Goal: Navigation & Orientation: Find specific page/section

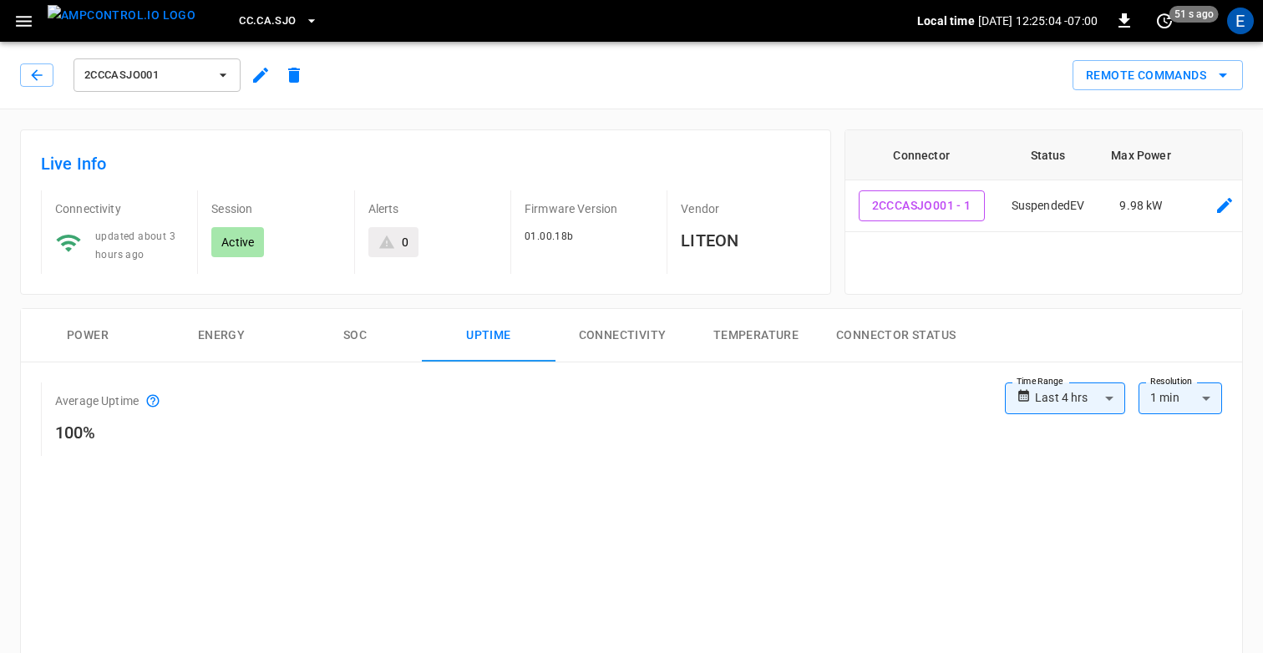
scroll to position [99, 0]
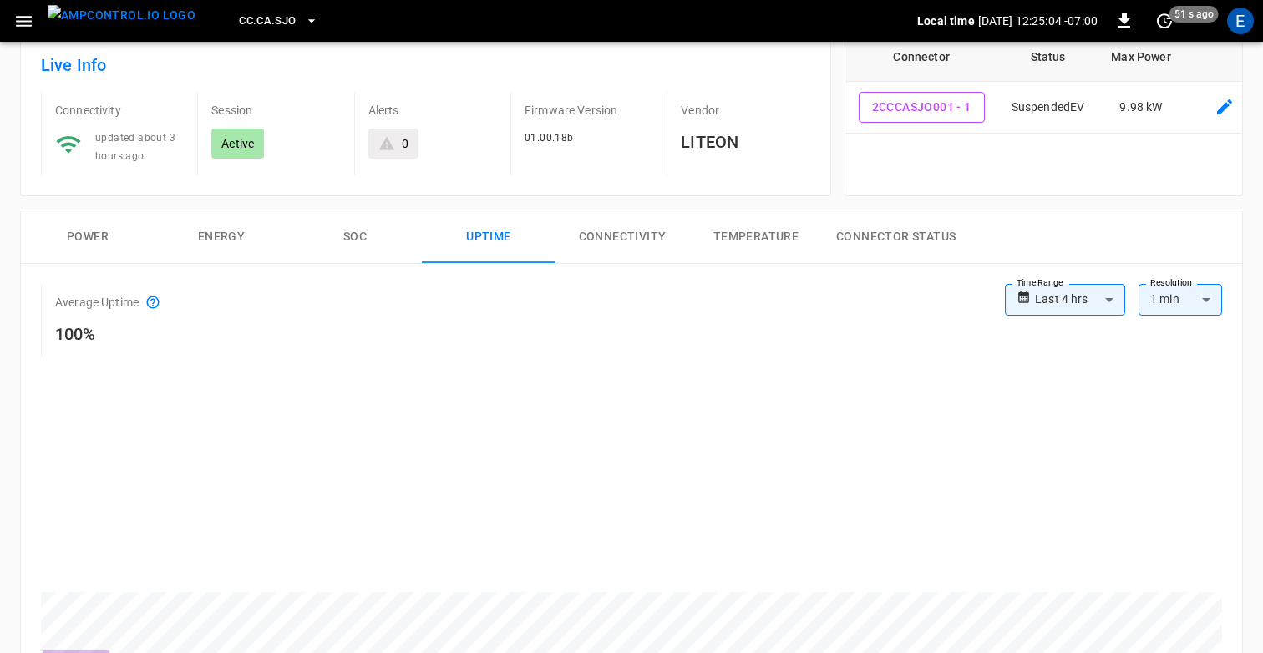
click at [28, 23] on icon "button" at bounding box center [23, 21] width 21 height 21
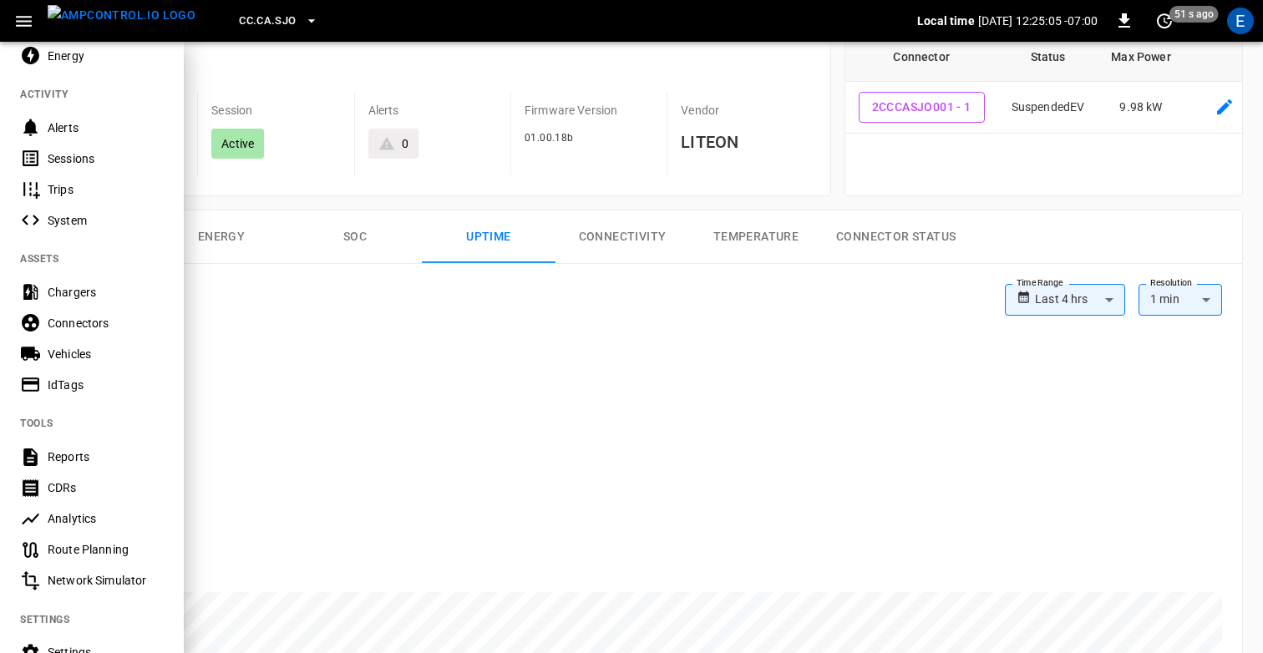
scroll to position [225, 0]
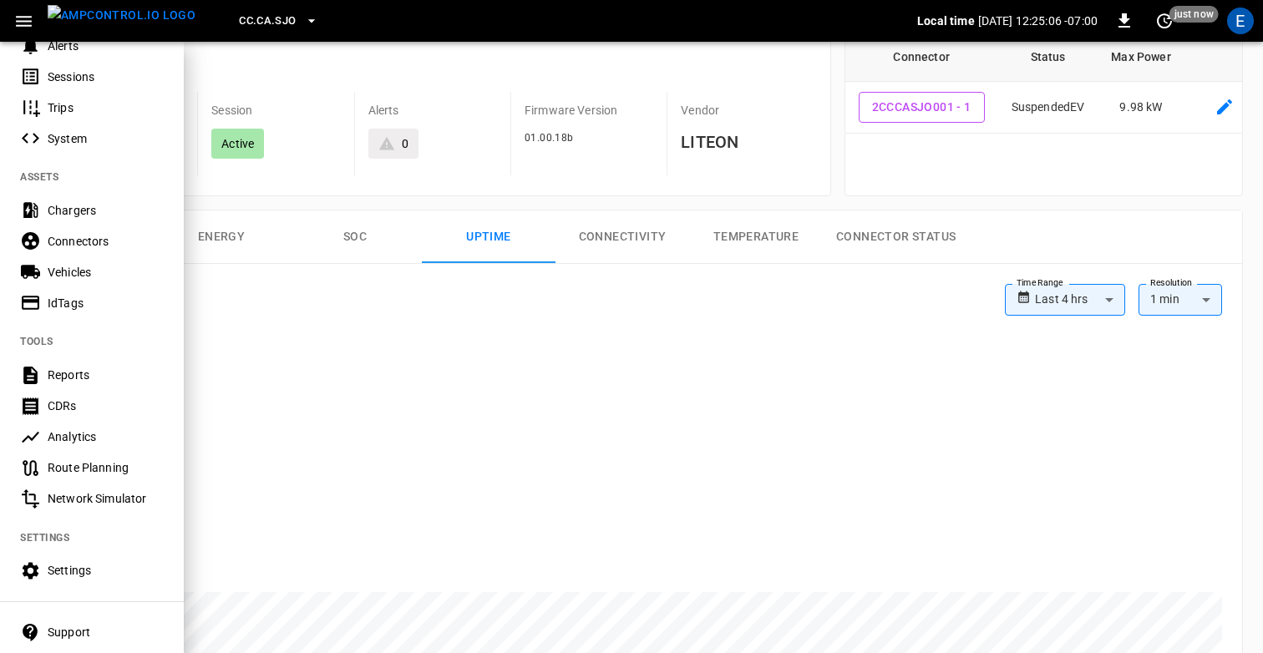
click at [70, 441] on div "Analytics" at bounding box center [106, 436] width 116 height 17
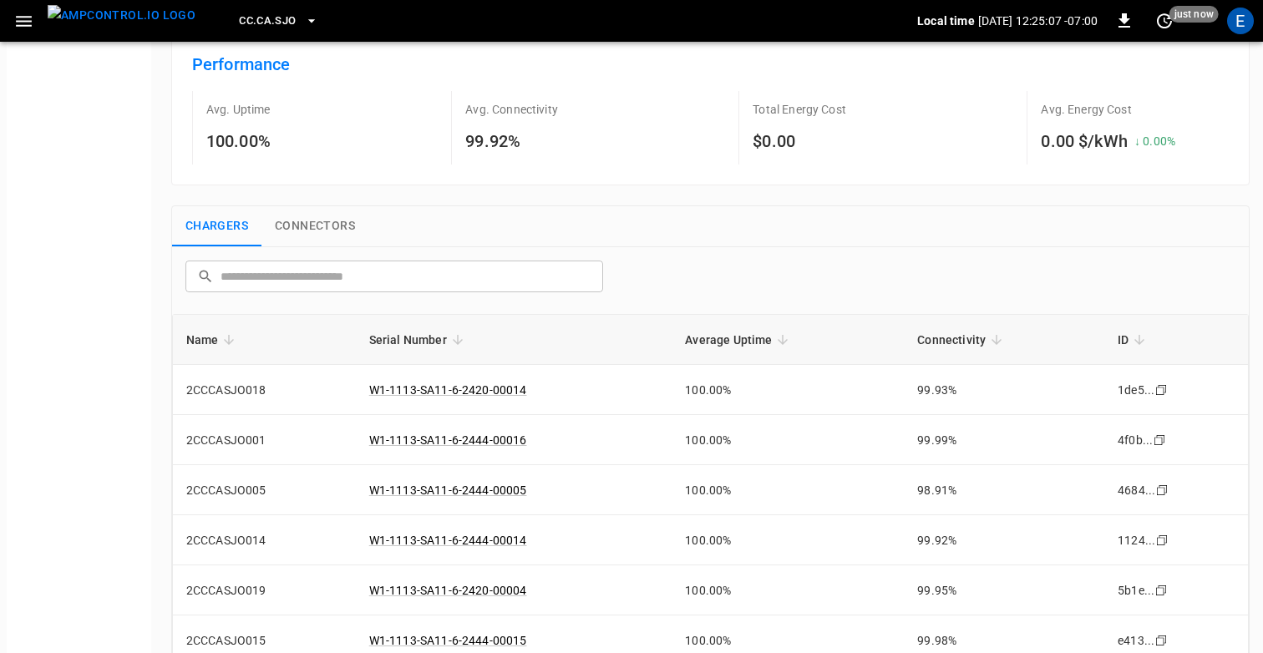
click at [293, 225] on button "Connectors" at bounding box center [314, 226] width 107 height 40
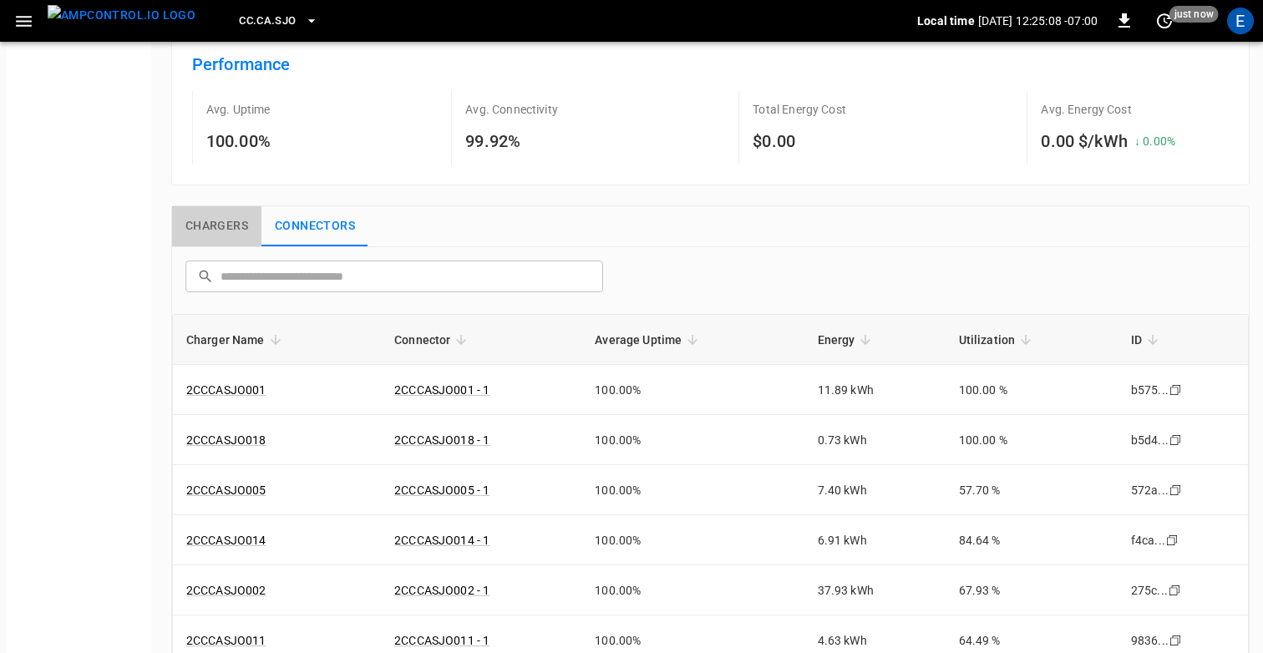
click at [213, 223] on button "Chargers" at bounding box center [216, 226] width 89 height 40
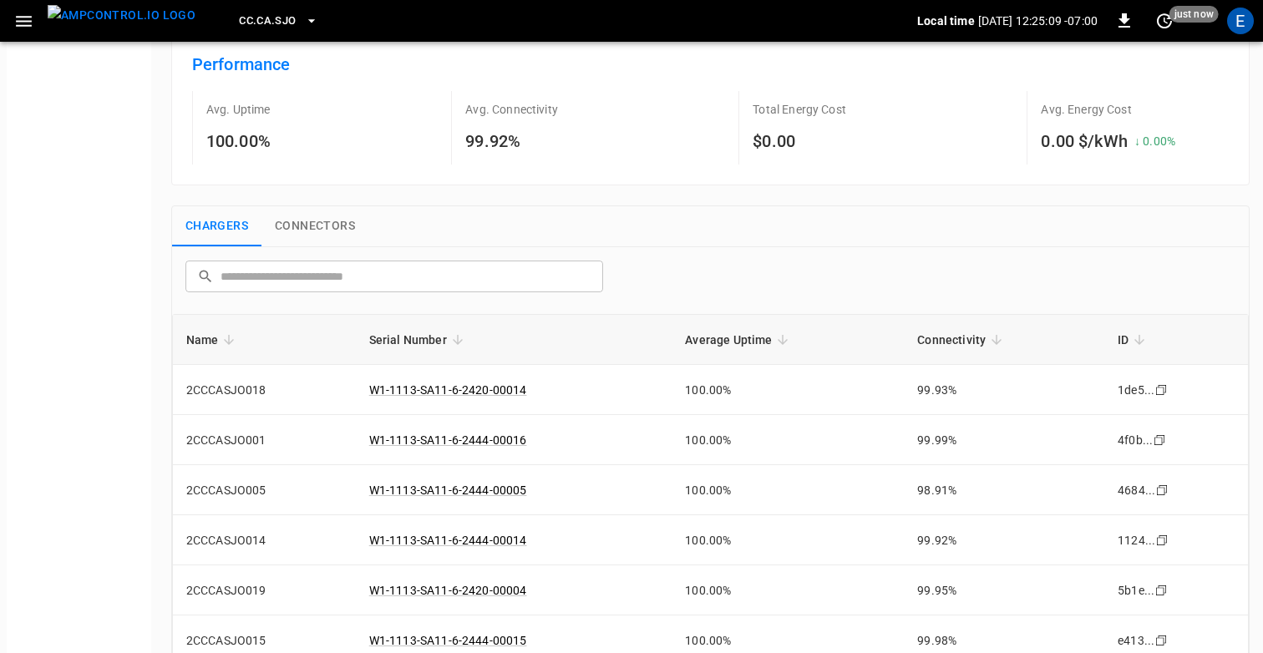
click at [319, 230] on button "Connectors" at bounding box center [314, 226] width 107 height 40
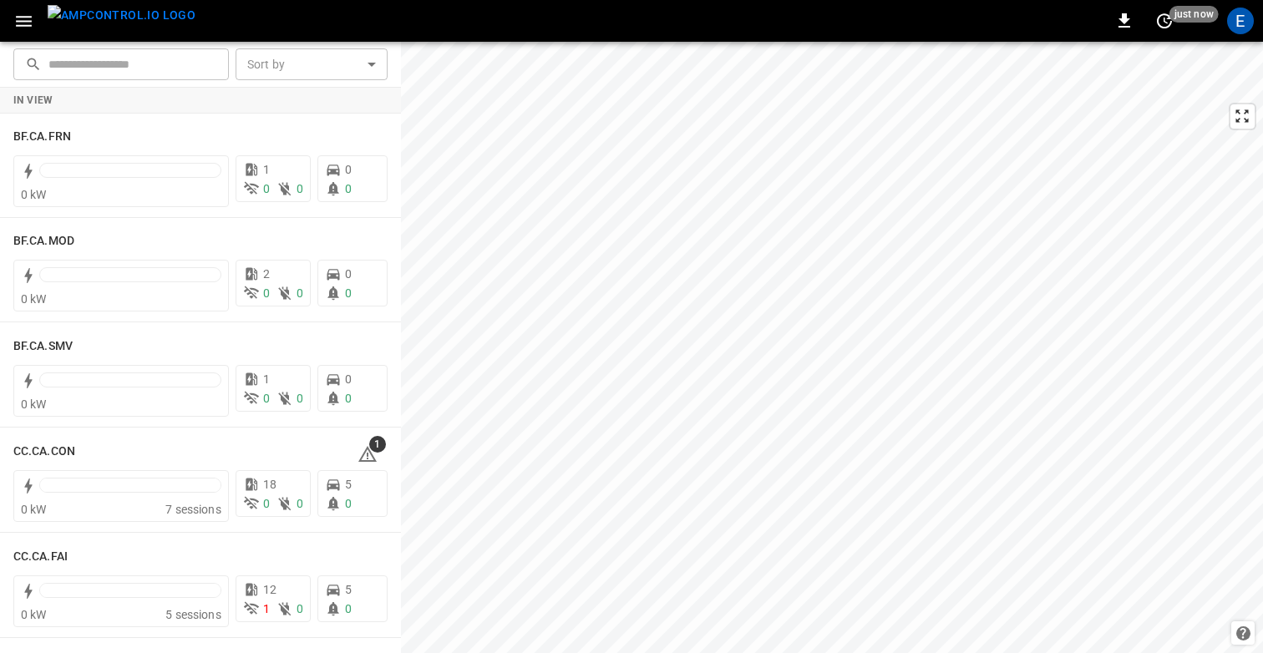
click at [28, 24] on icon "button" at bounding box center [24, 21] width 16 height 11
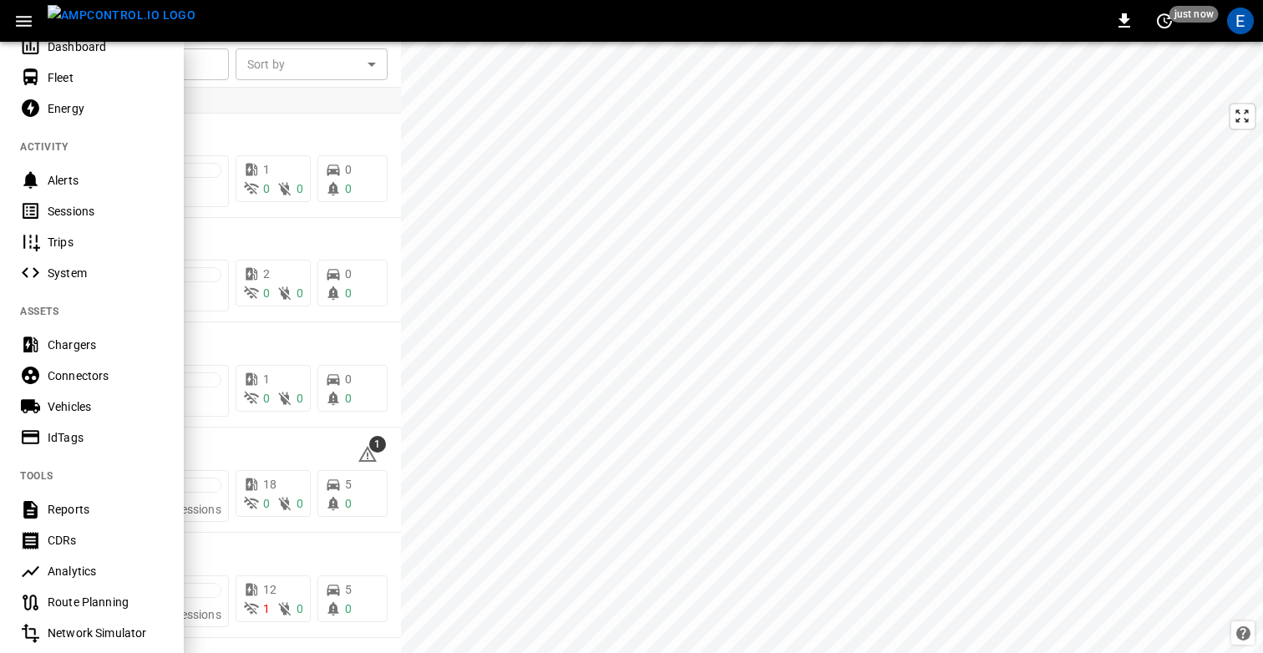
scroll to position [114, 0]
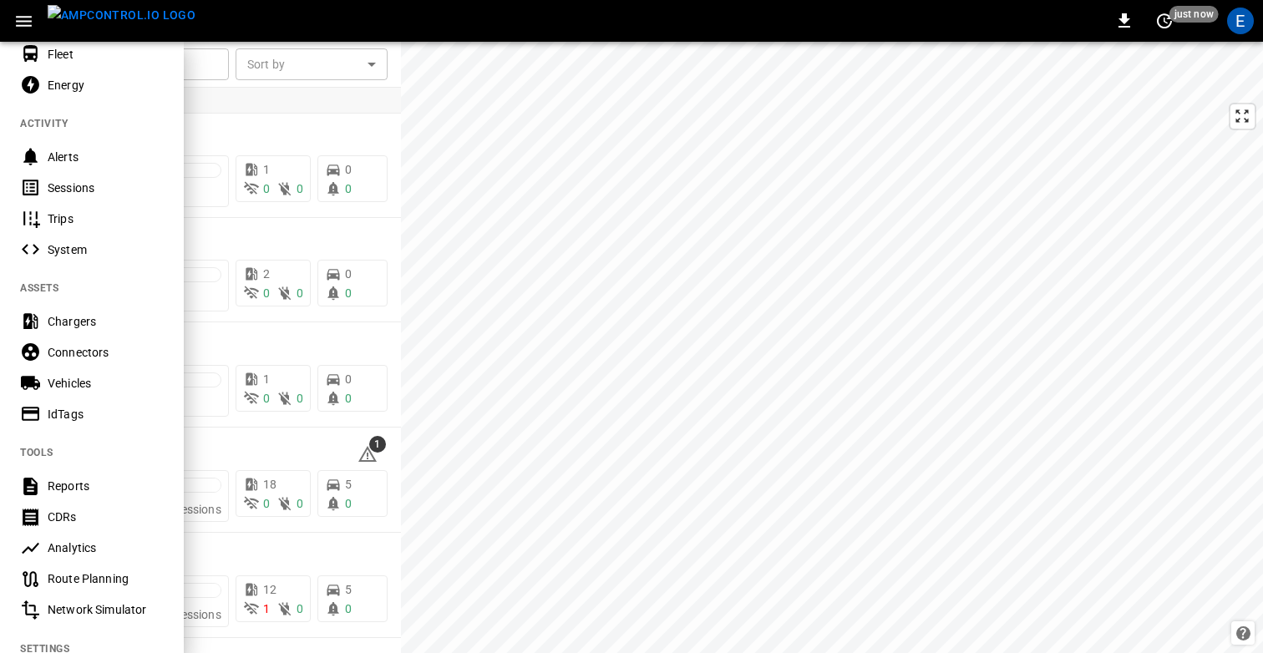
click at [94, 550] on div "Analytics" at bounding box center [106, 547] width 116 height 17
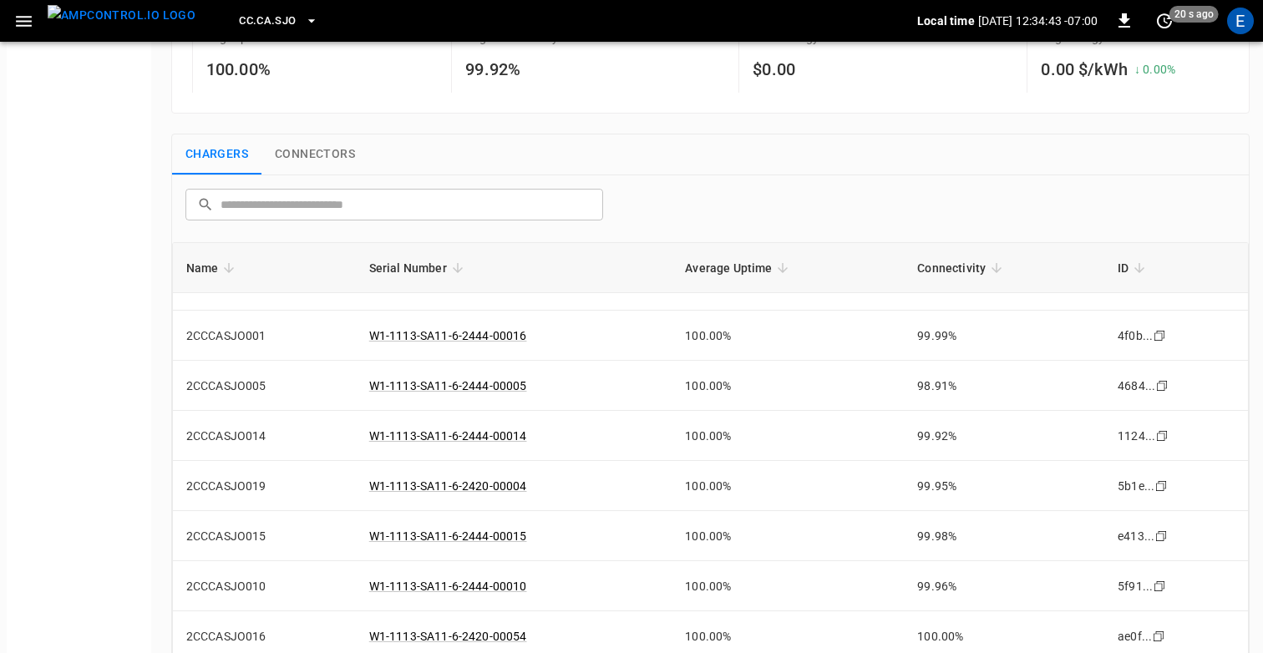
scroll to position [51, 0]
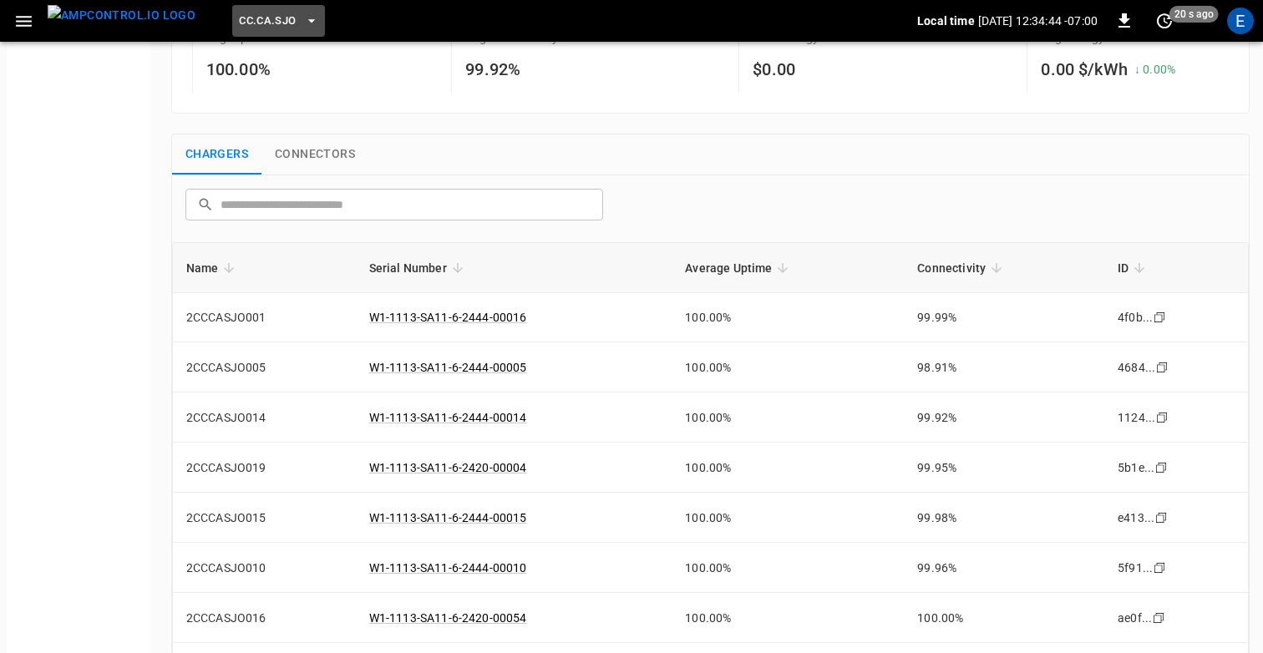
click at [254, 23] on span "CC.CA.SJO" at bounding box center [267, 21] width 57 height 19
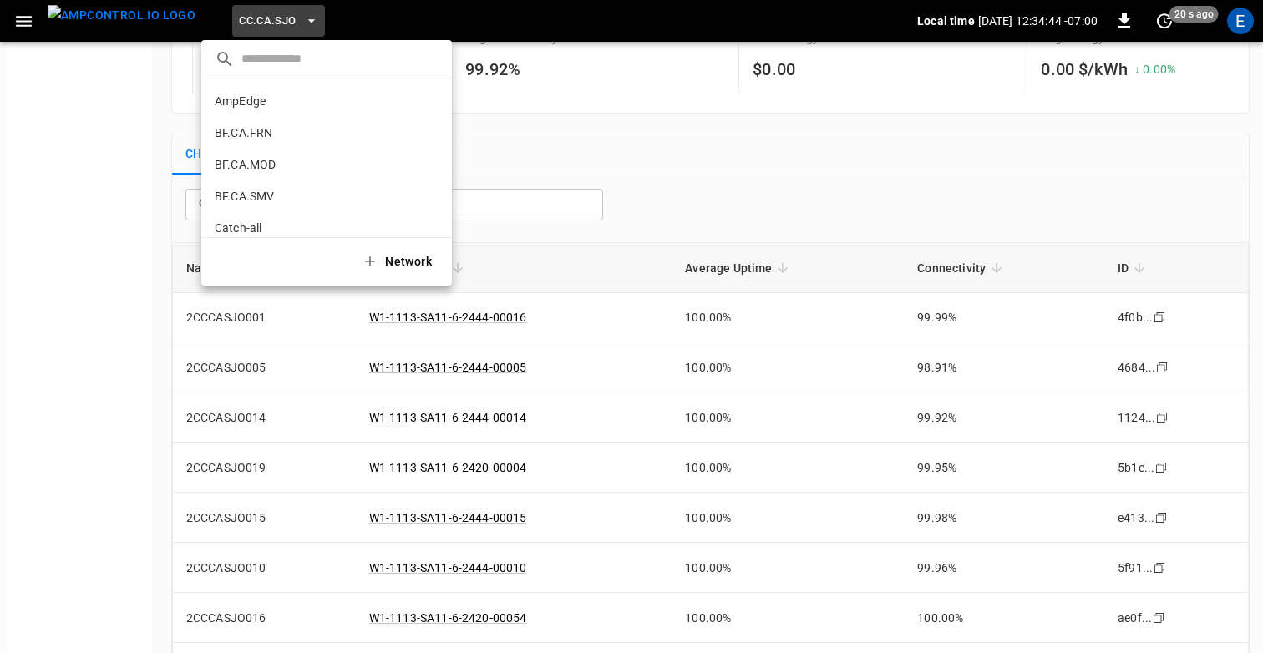
scroll to position [312, 0]
click at [255, 134] on p "CC.FRN" at bounding box center [236, 137] width 42 height 17
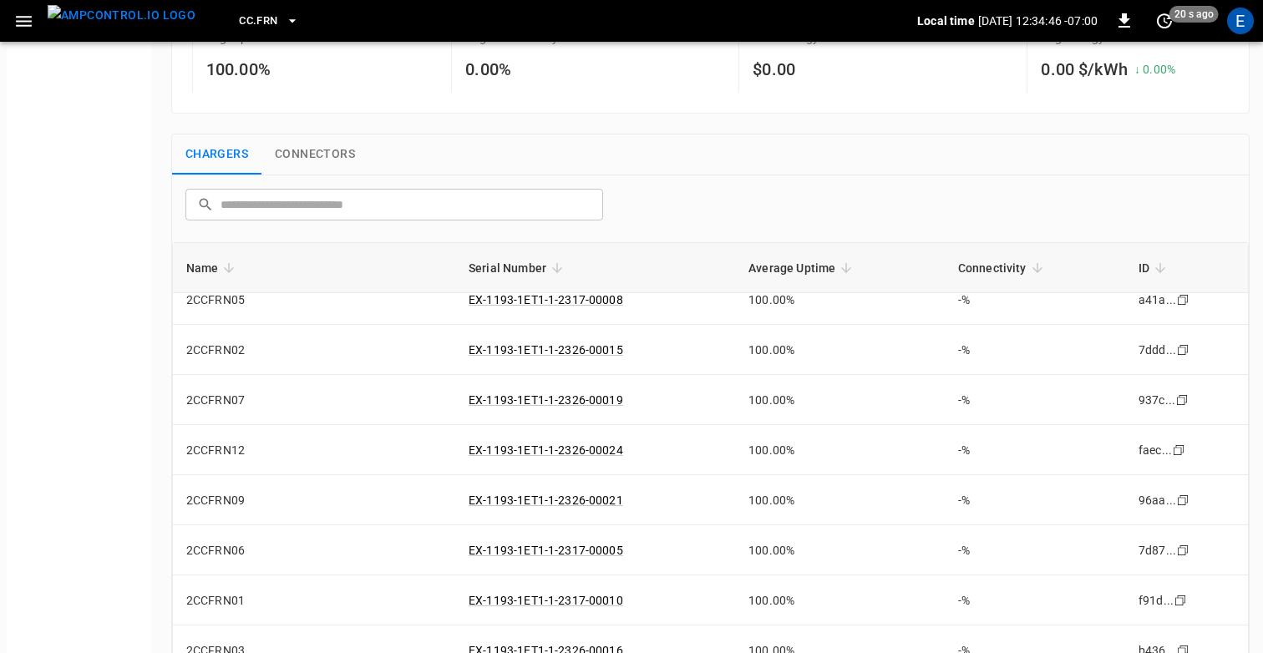
scroll to position [27, 0]
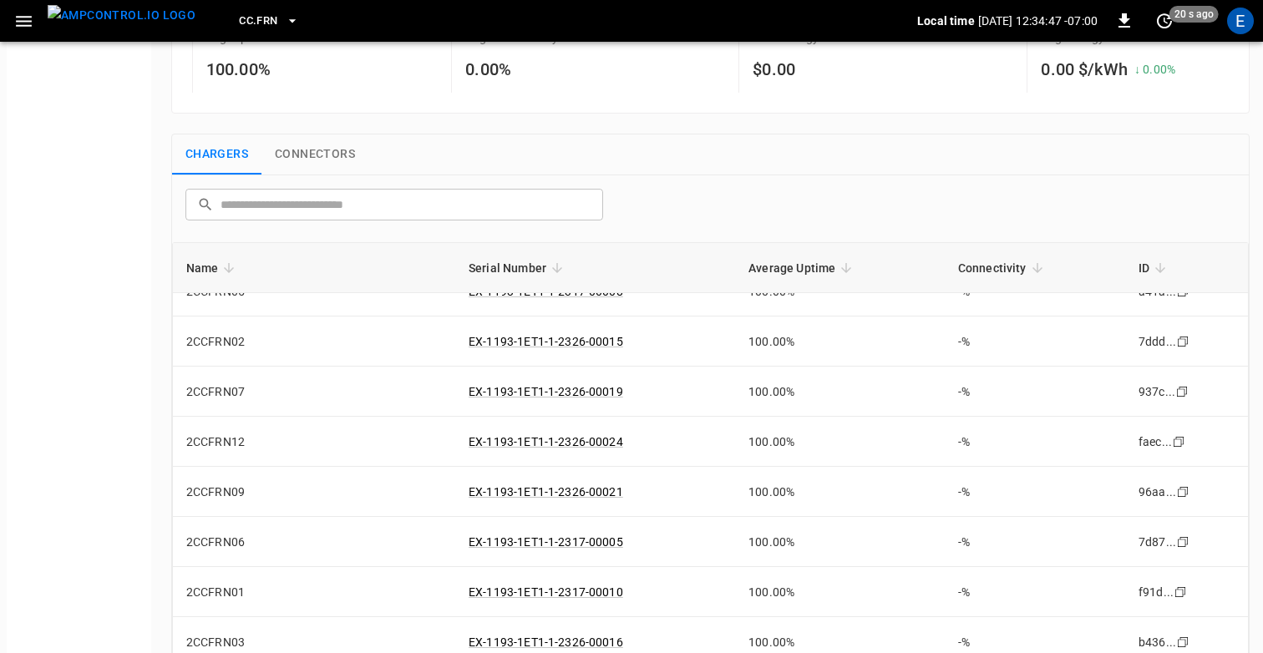
click at [239, 24] on span "CC.FRN" at bounding box center [258, 21] width 38 height 19
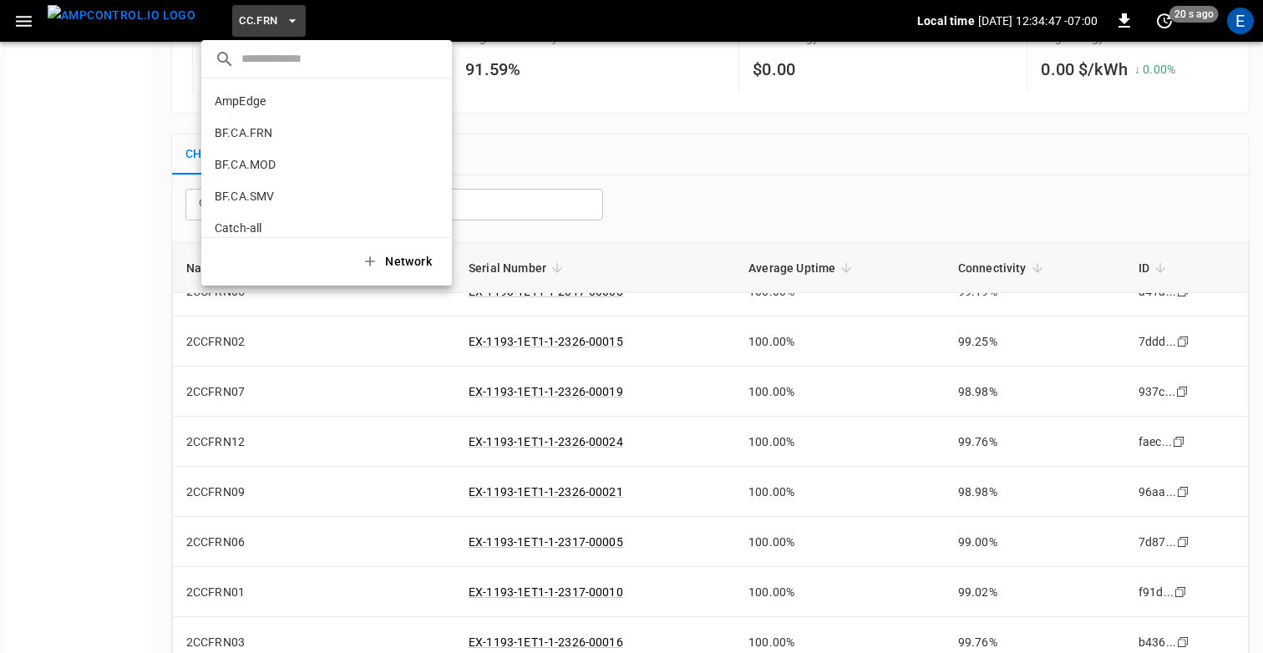
scroll to position [344, 0]
click at [242, 143] on p "CC.LIV" at bounding box center [233, 137] width 37 height 17
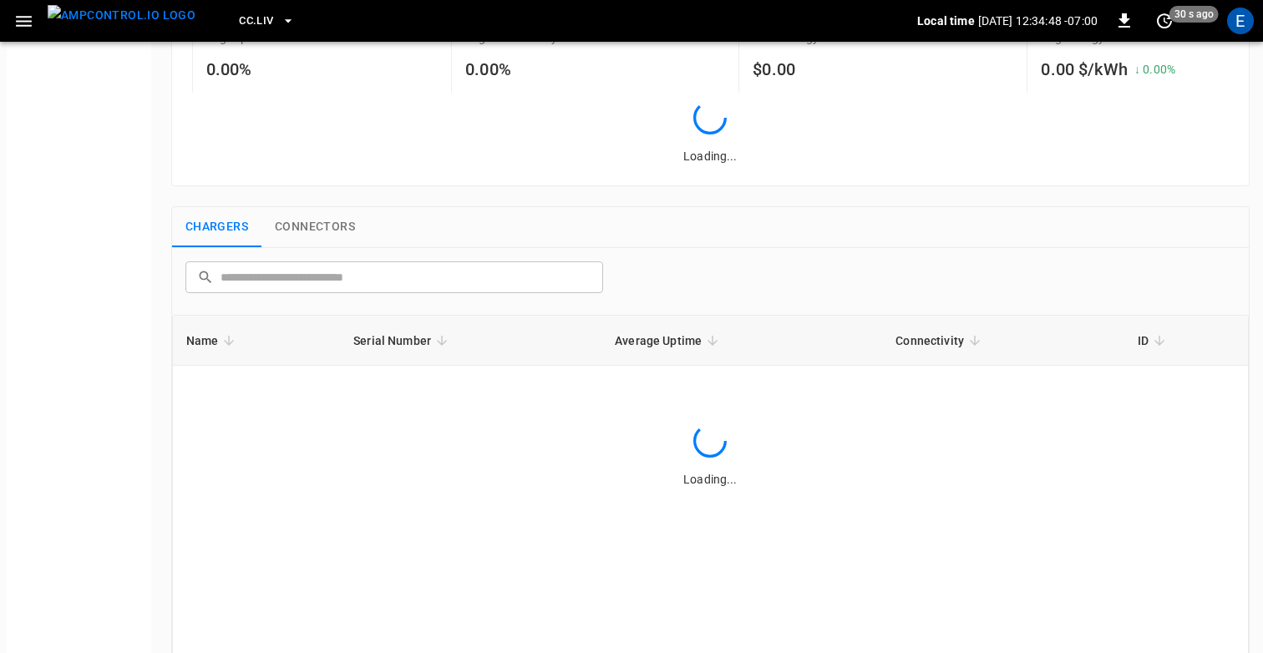
scroll to position [0, 0]
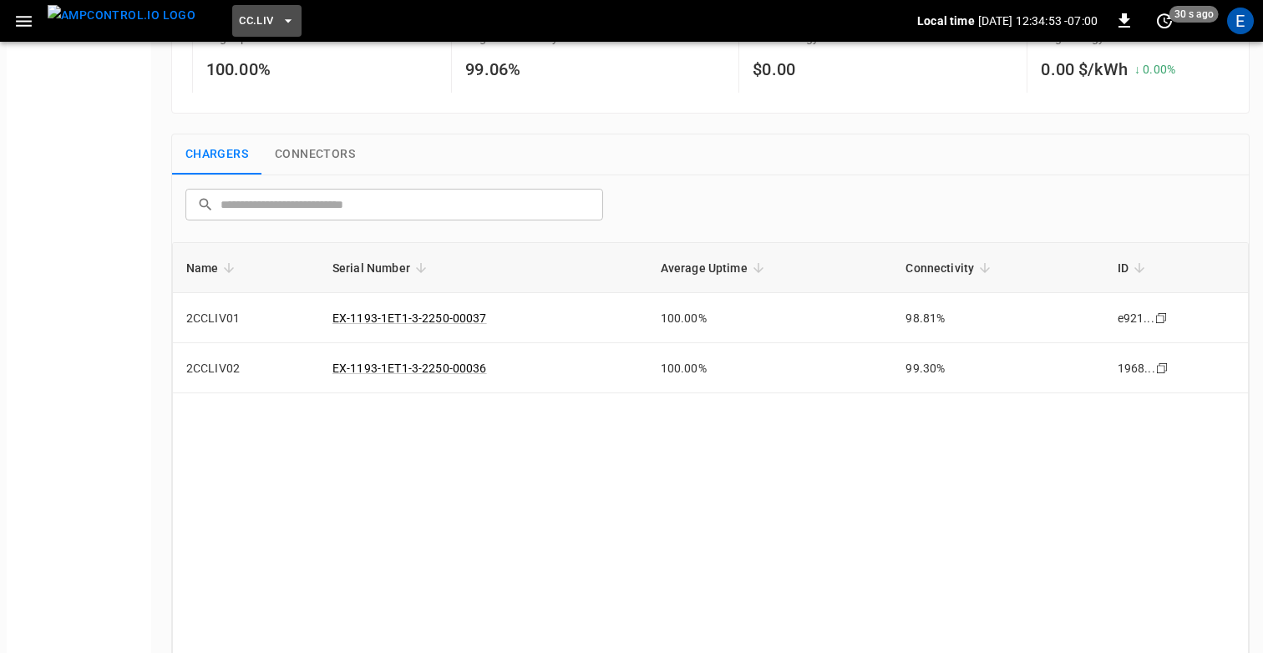
click at [239, 20] on span "CC.LIV" at bounding box center [256, 21] width 34 height 19
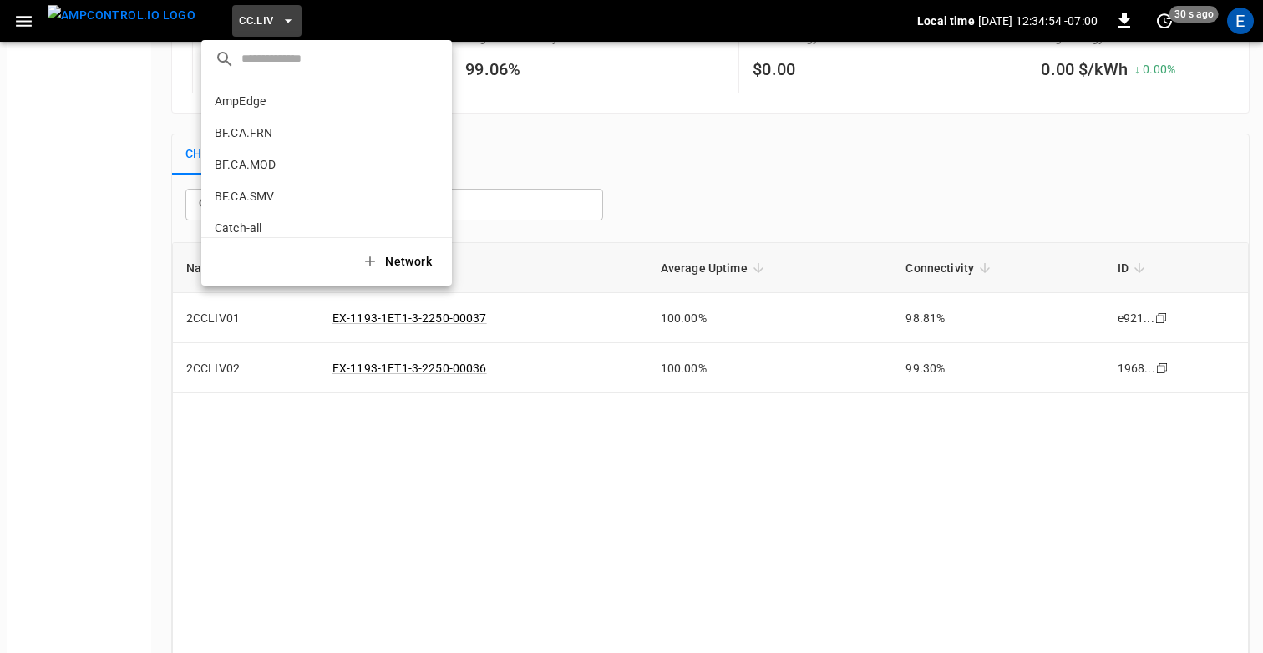
scroll to position [376, 0]
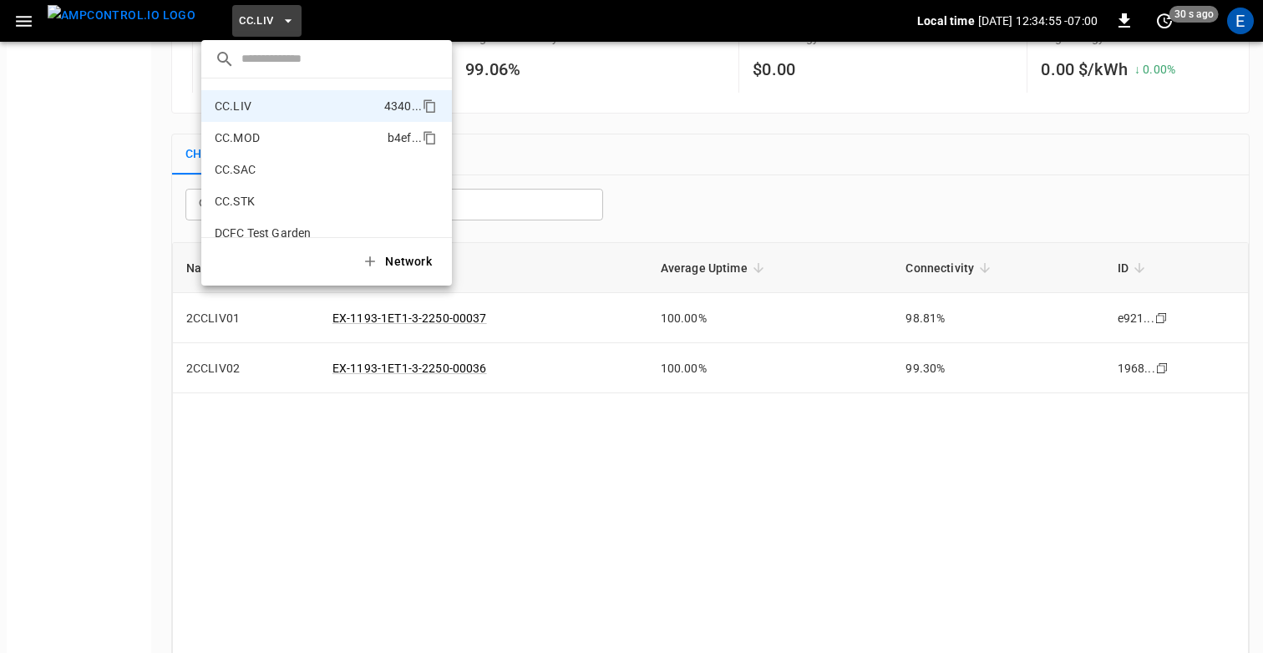
click at [248, 142] on p "CC.MOD" at bounding box center [237, 137] width 45 height 17
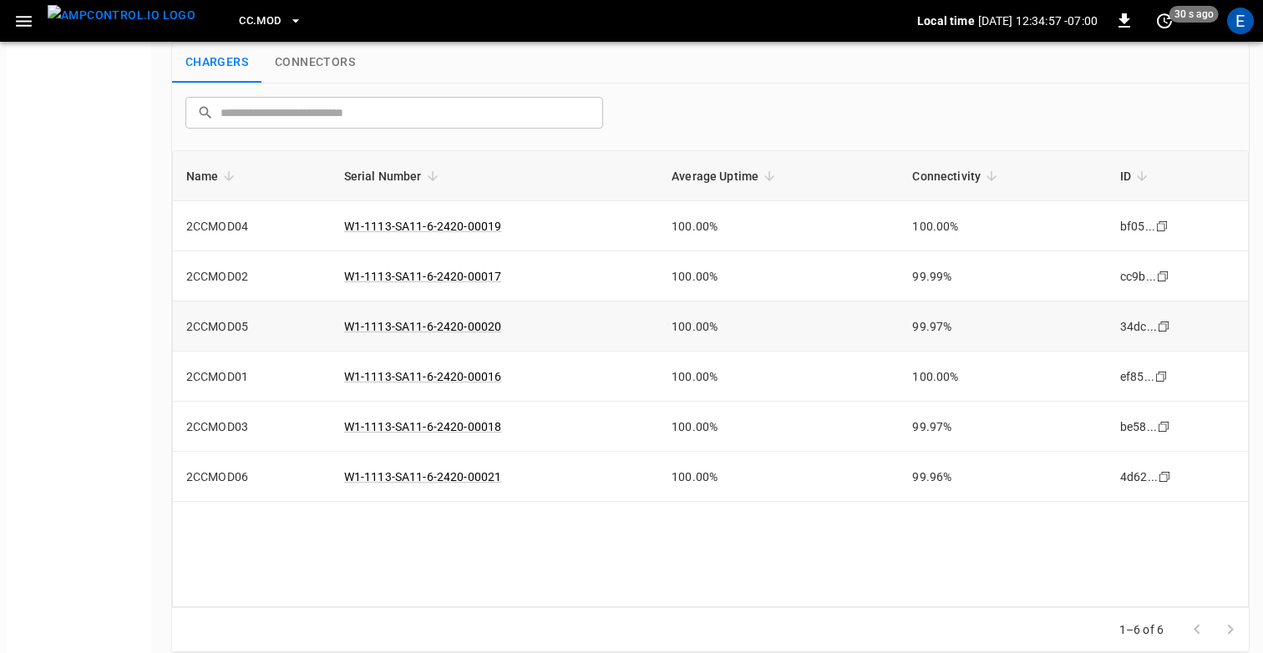
scroll to position [282, 0]
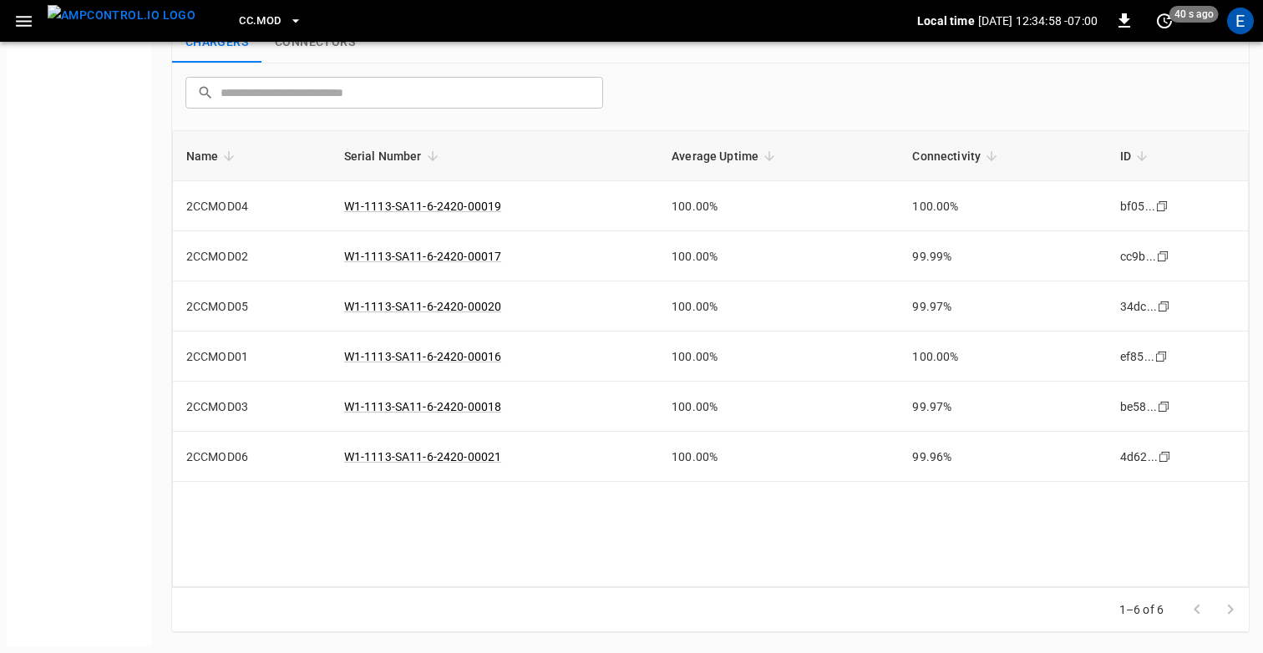
click at [235, 32] on button "CC.MOD" at bounding box center [270, 21] width 77 height 33
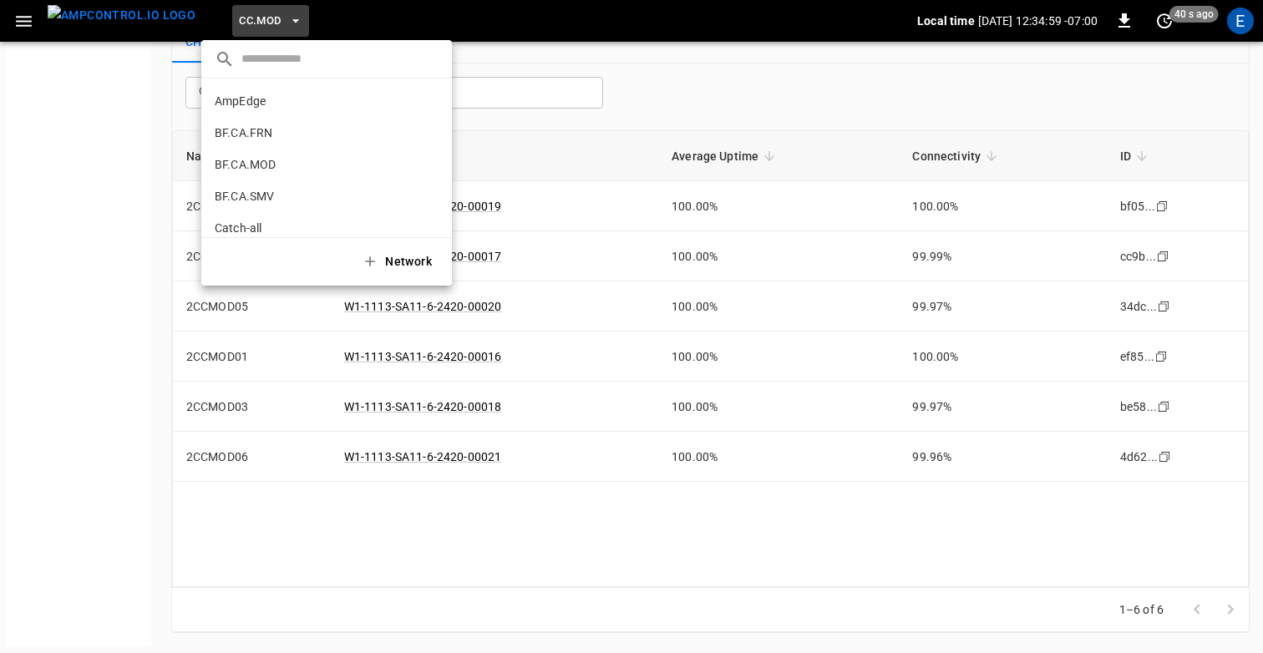
scroll to position [408, 0]
click at [253, 139] on p "CC.SAC" at bounding box center [235, 137] width 41 height 17
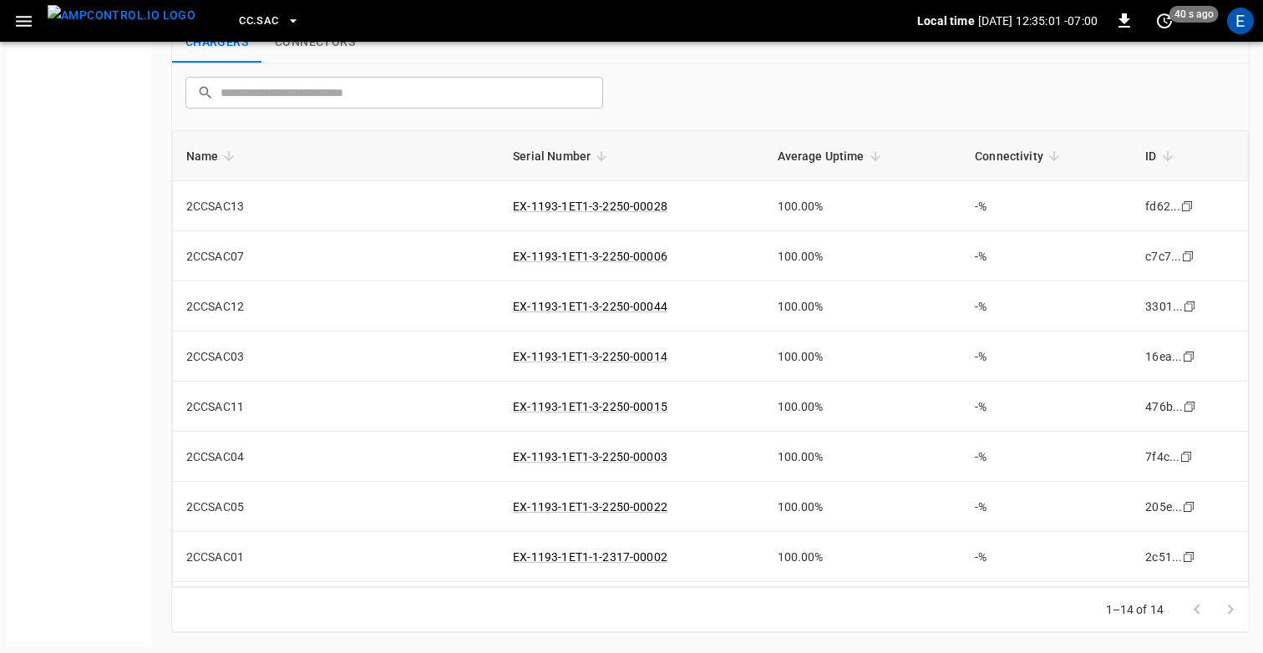
click at [232, 33] on button "CC.SAC" at bounding box center [269, 21] width 74 height 33
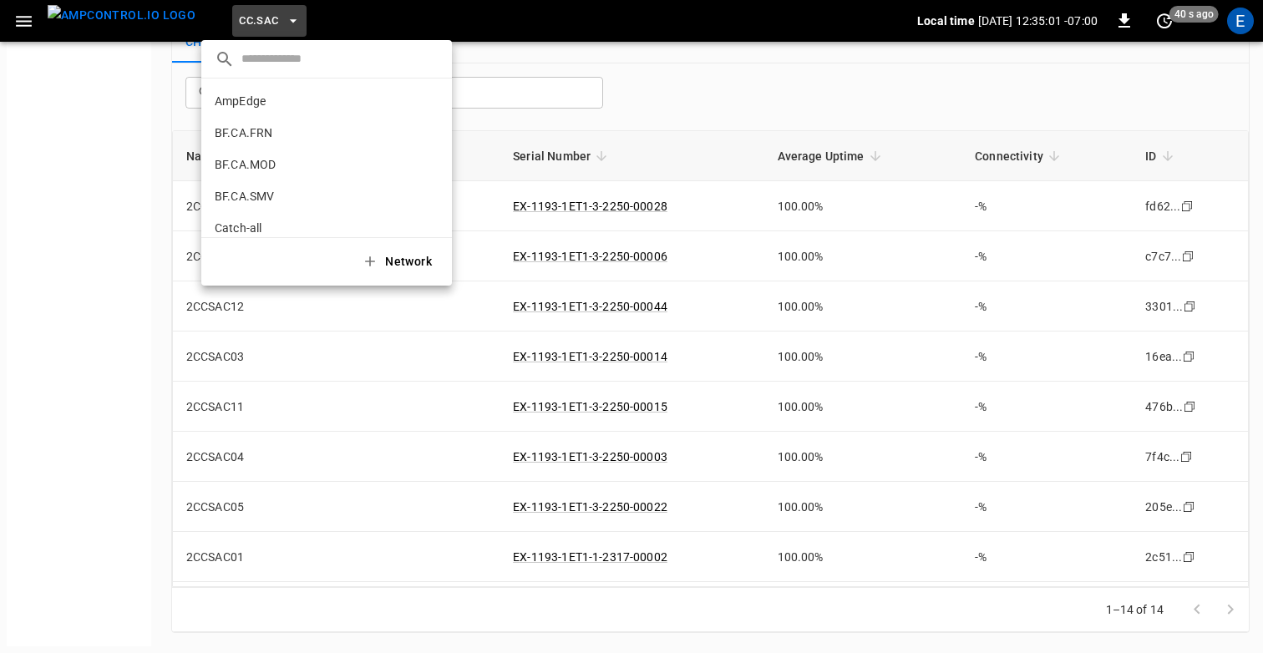
scroll to position [439, 0]
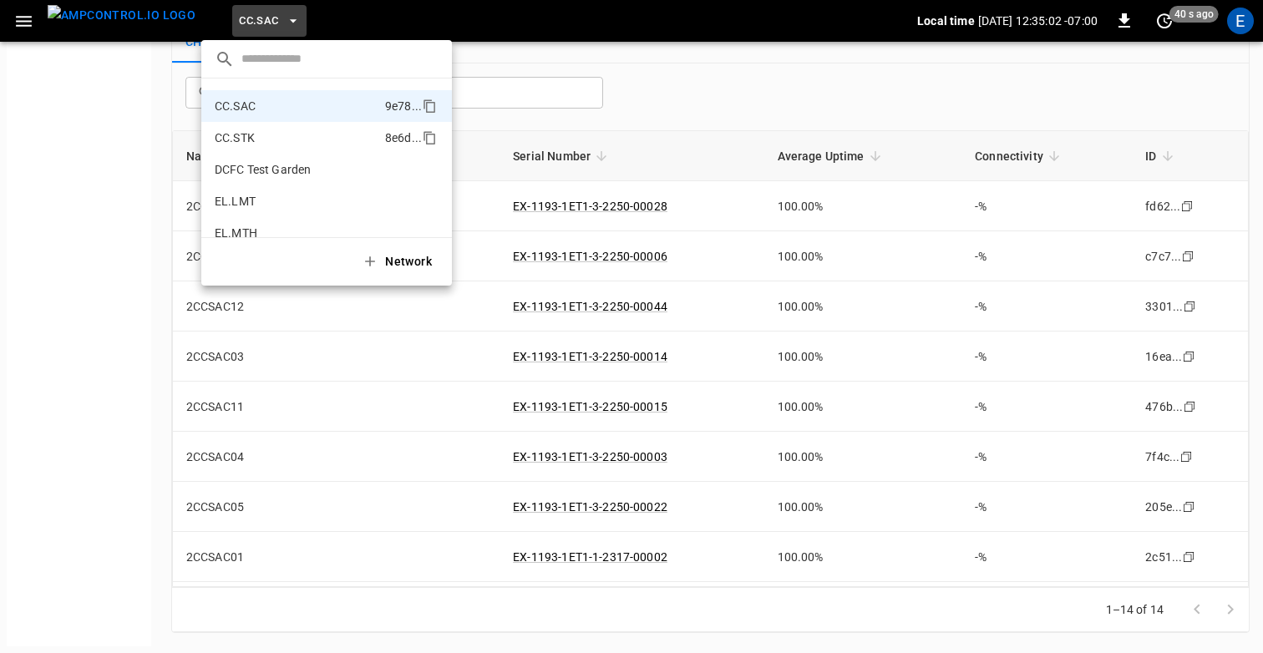
click at [264, 149] on li "CC.STK 8e6d ..." at bounding box center [326, 138] width 251 height 32
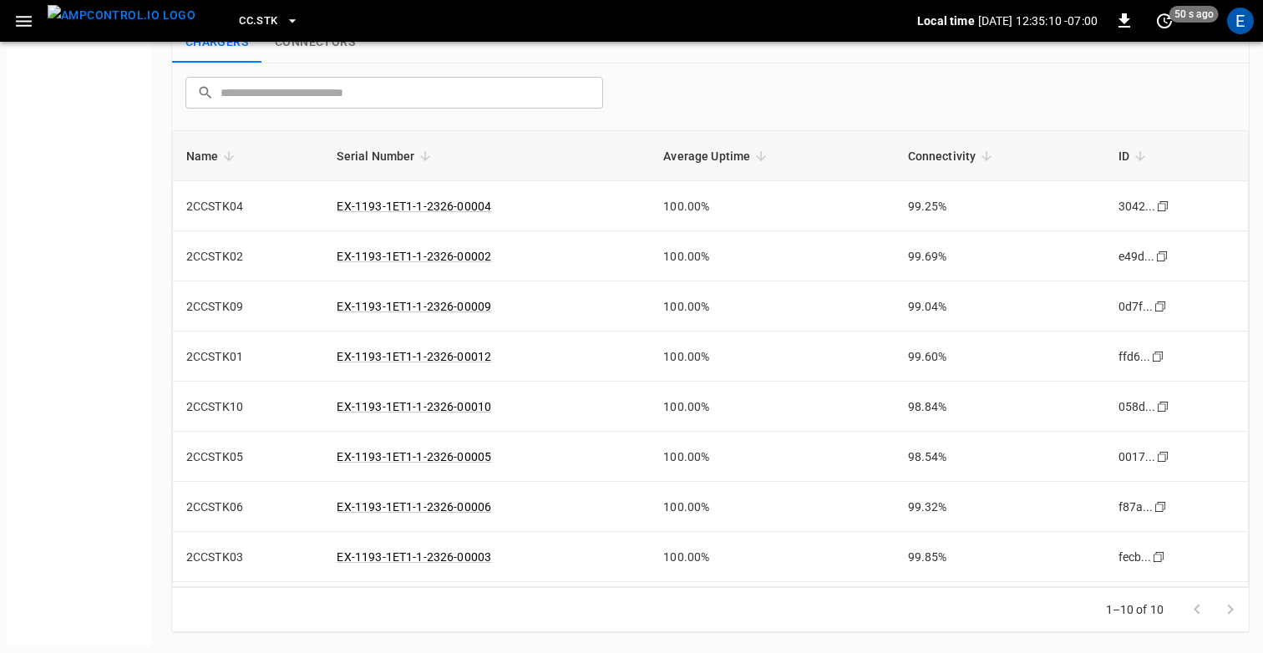
click at [242, 23] on span "CC.STK" at bounding box center [258, 21] width 38 height 19
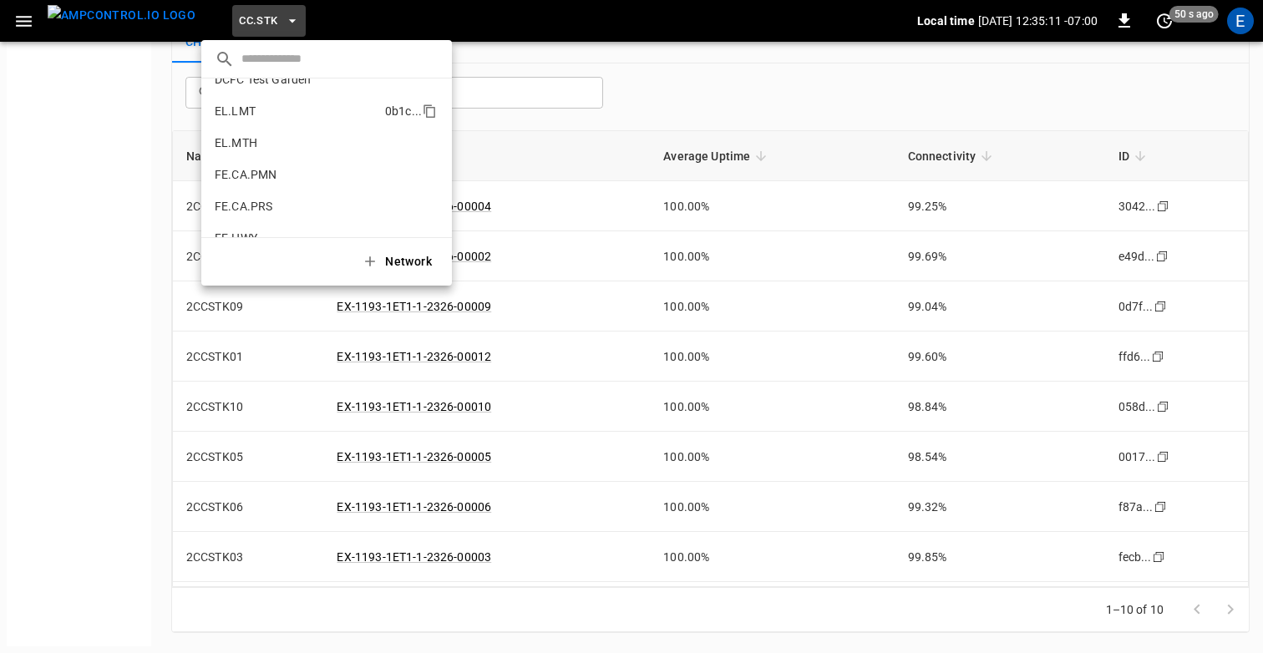
scroll to position [532, 0]
click at [248, 144] on p "EL.MTH" at bounding box center [236, 140] width 43 height 17
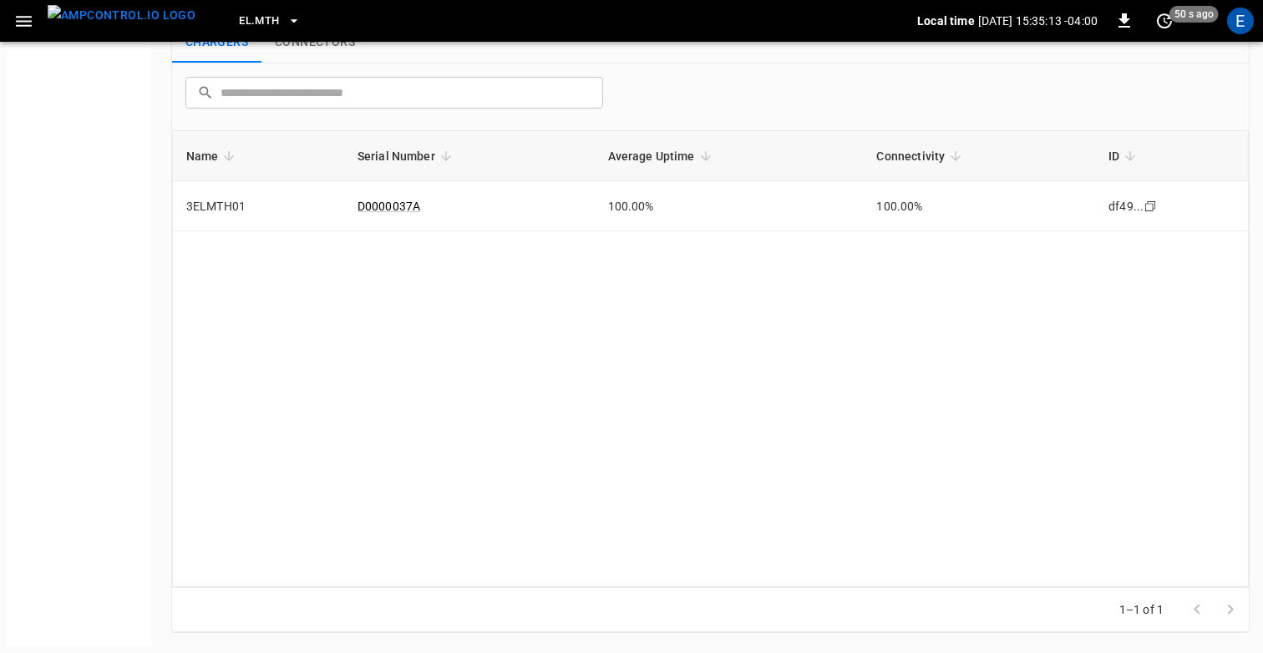
click at [239, 18] on span "EL.MTH" at bounding box center [259, 21] width 40 height 19
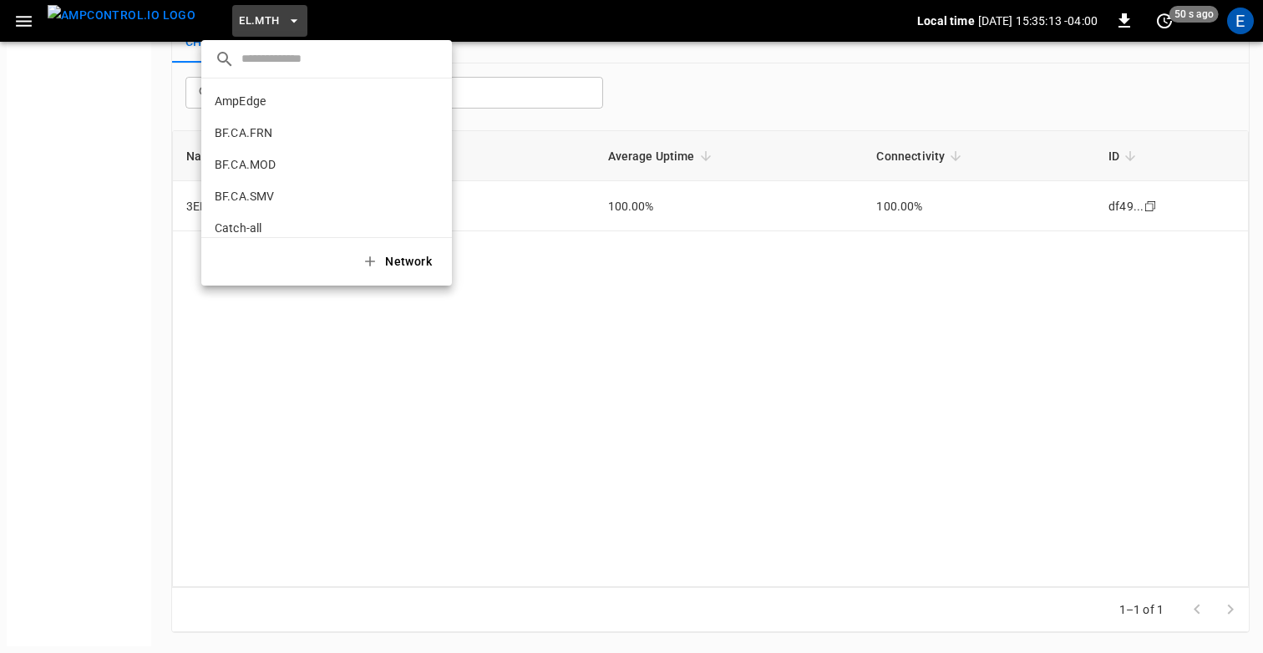
scroll to position [566, 0]
click at [266, 141] on p "FE.CA.PMN" at bounding box center [246, 137] width 62 height 17
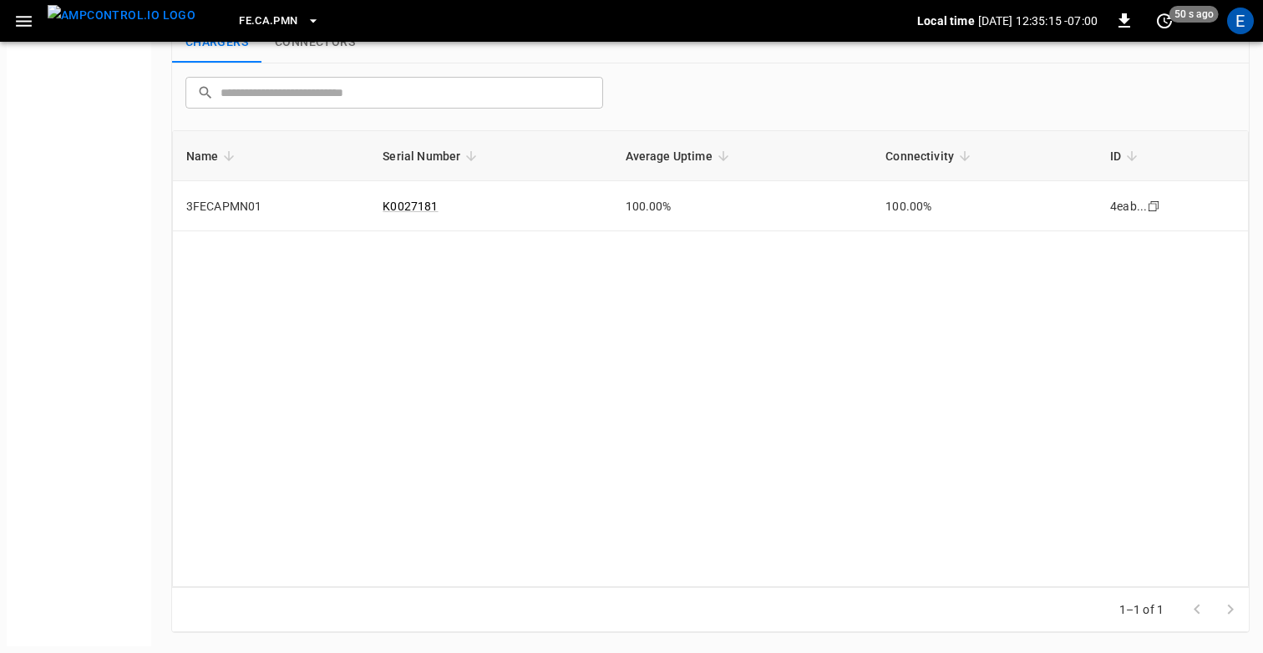
click at [239, 18] on span "FE.CA.PMN" at bounding box center [268, 21] width 58 height 19
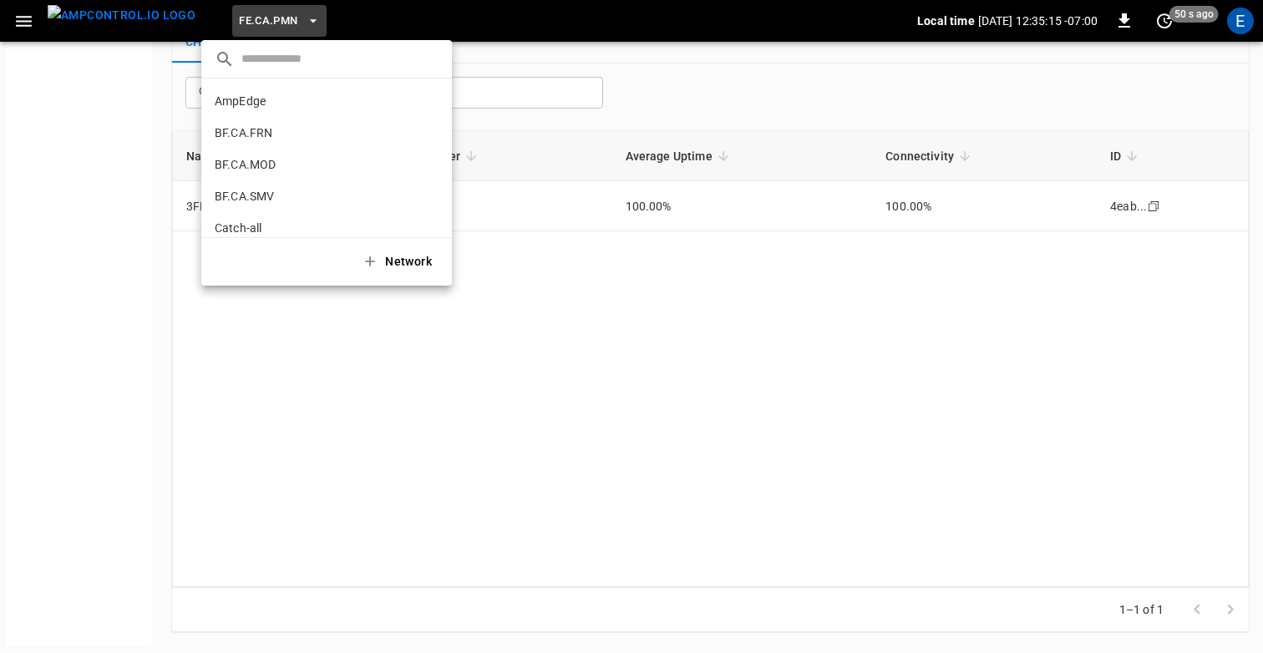
scroll to position [598, 0]
click at [250, 128] on li "FE.CA.PRS a4d9 ..." at bounding box center [326, 138] width 251 height 32
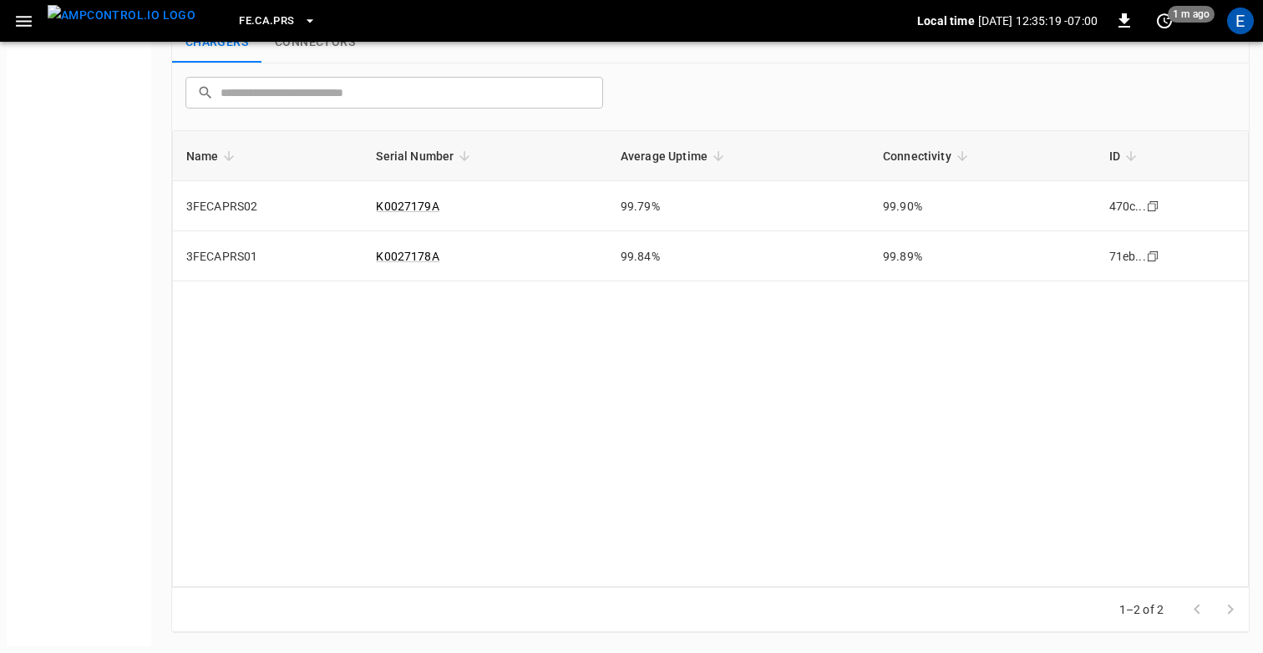
click at [239, 18] on span "FE.CA.PRS" at bounding box center [266, 21] width 55 height 19
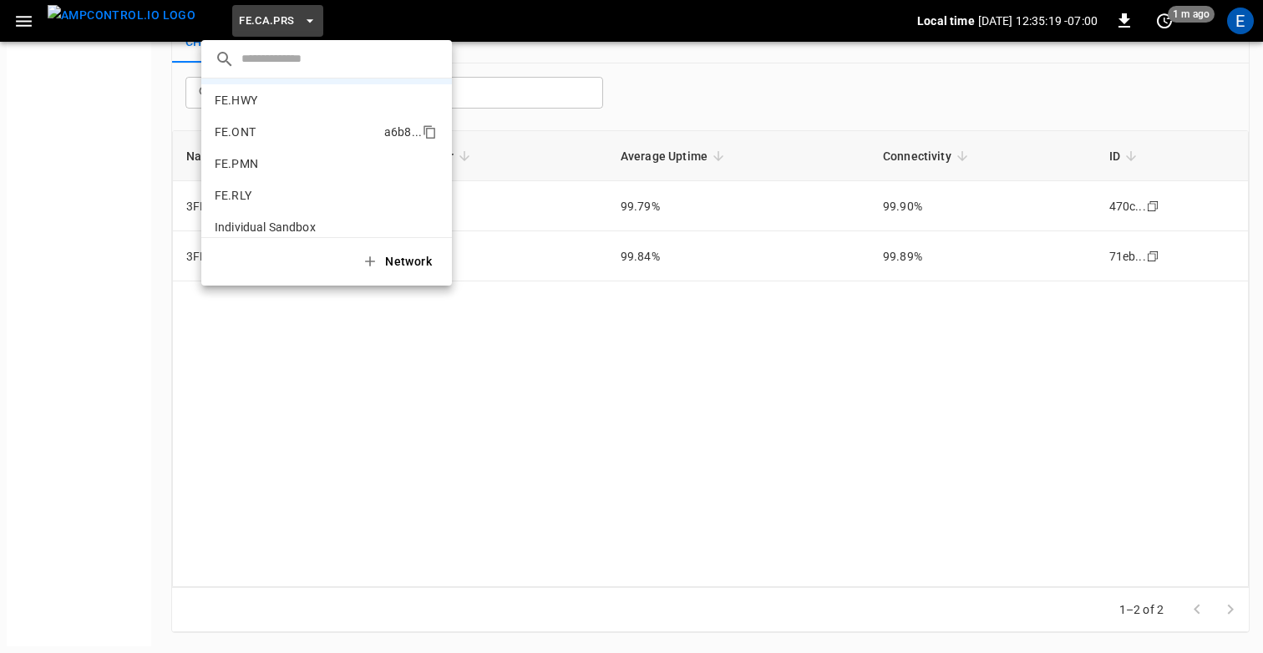
scroll to position [670, 0]
click at [257, 164] on li "FE.PMN 44d3 ..." at bounding box center [326, 161] width 251 height 32
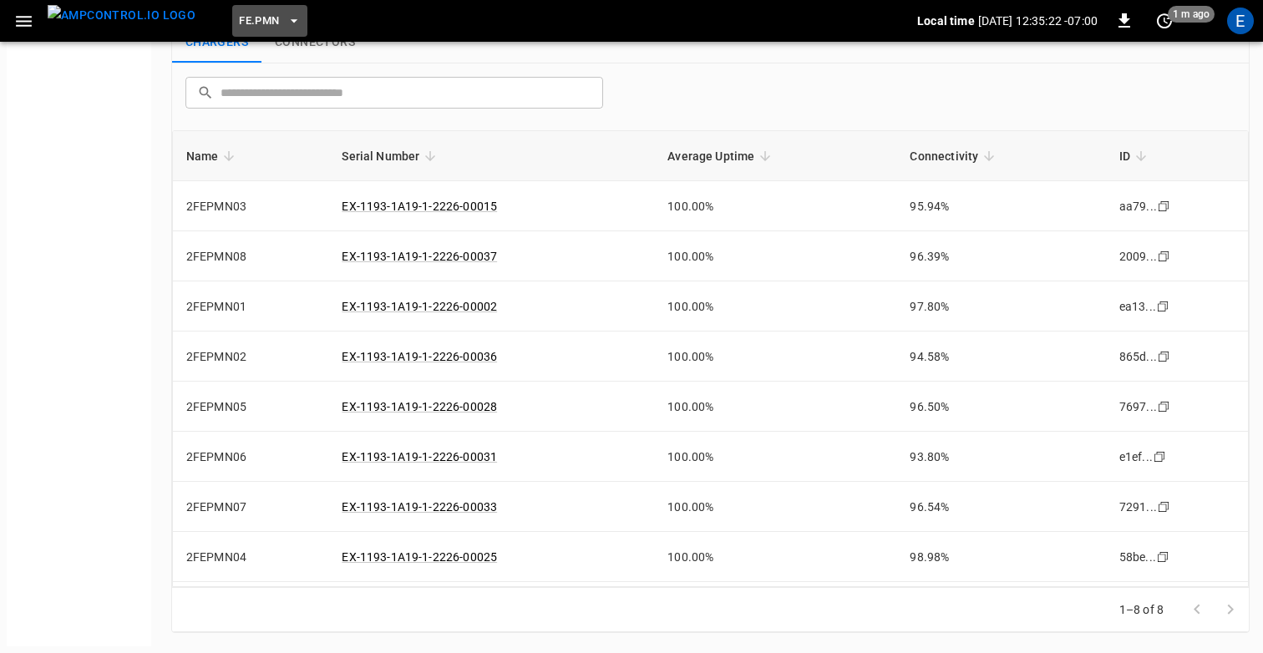
click at [239, 24] on span "FE.PMN" at bounding box center [259, 21] width 40 height 19
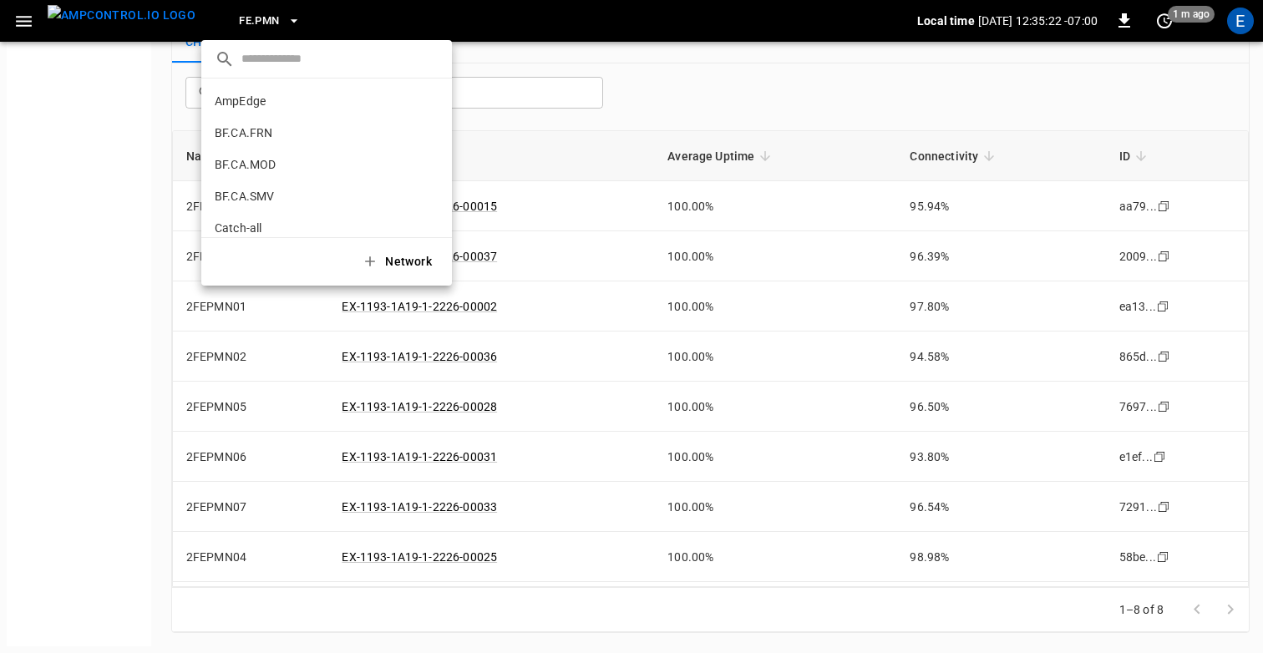
scroll to position [725, 0]
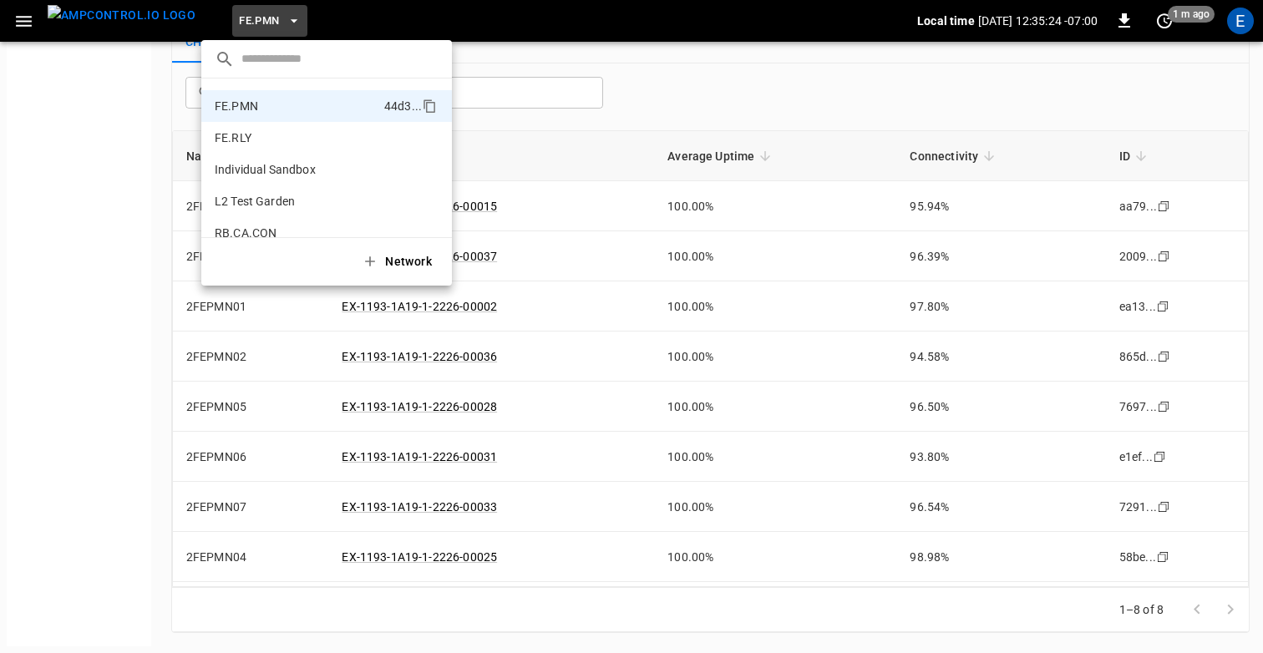
click at [810, 94] on div at bounding box center [631, 326] width 1263 height 653
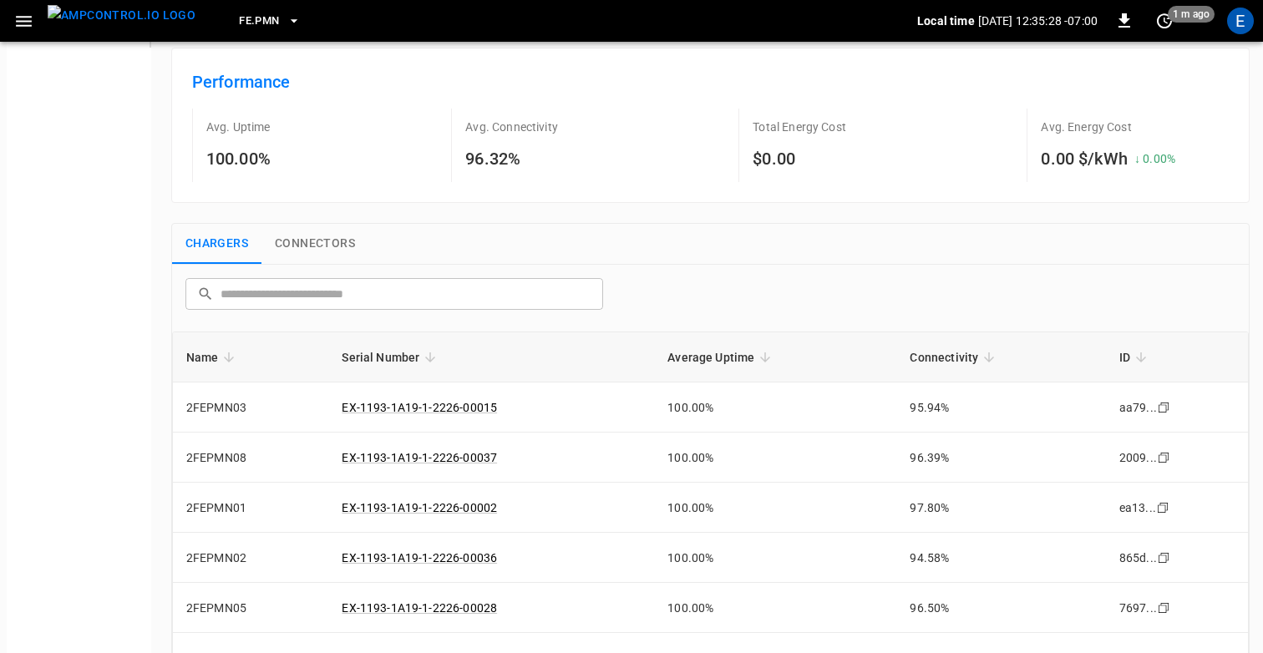
scroll to position [0, 0]
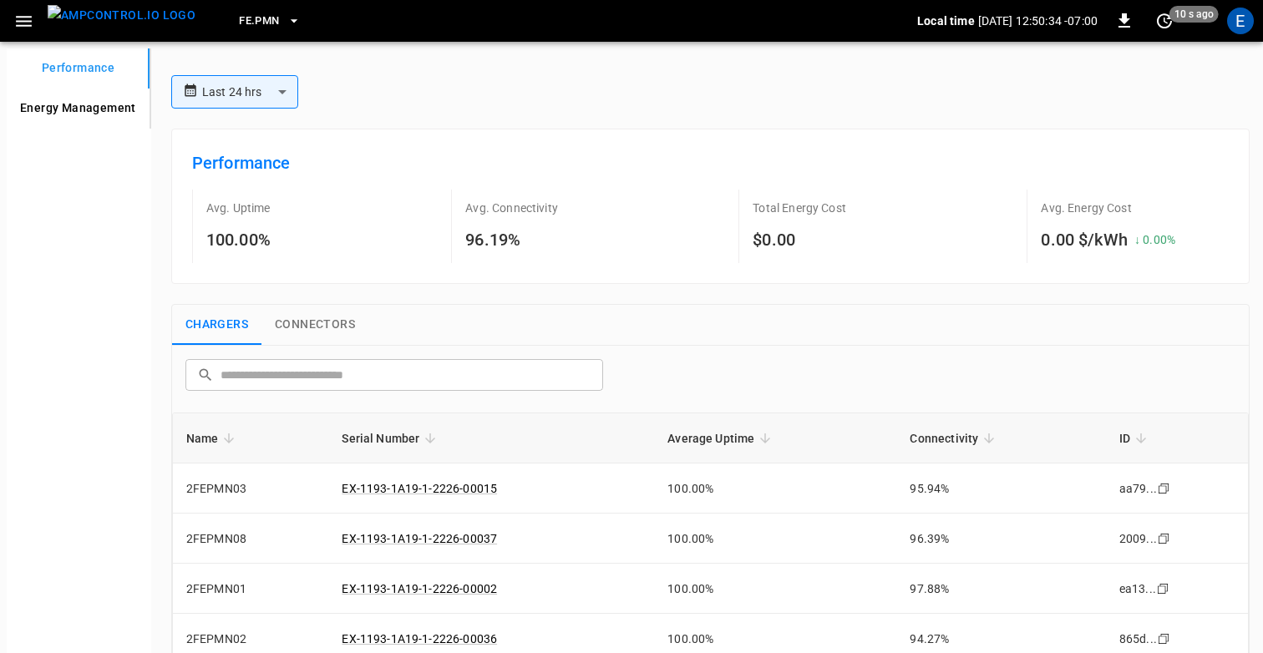
click at [336, 322] on button "Connectors" at bounding box center [314, 325] width 107 height 40
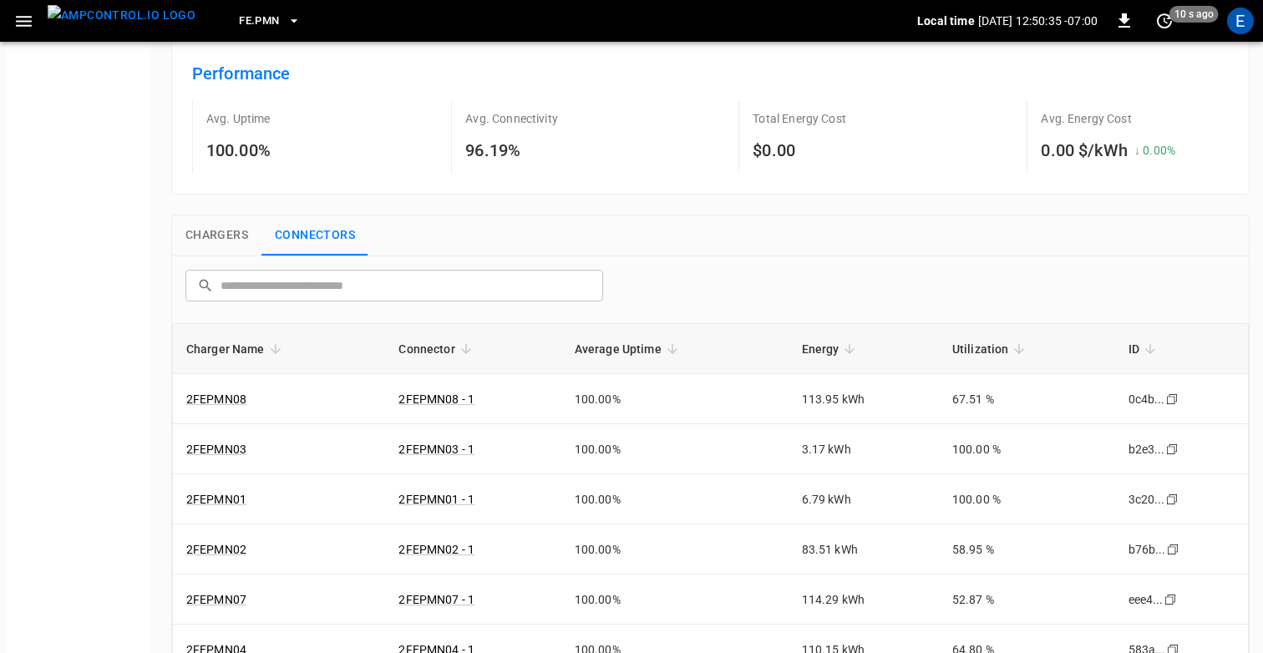
scroll to position [91, 0]
click at [680, 267] on div "​ ​" at bounding box center [710, 288] width 1076 height 67
